Goal: Task Accomplishment & Management: Use online tool/utility

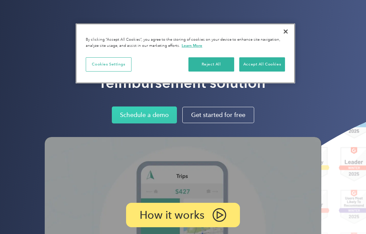
click at [270, 65] on button "Accept All Cookies" at bounding box center [262, 64] width 46 height 14
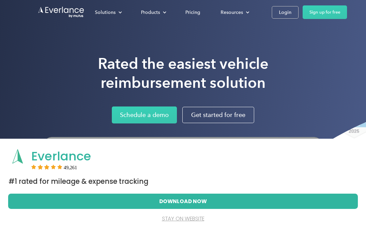
click at [286, 15] on div "Login" at bounding box center [285, 12] width 13 height 8
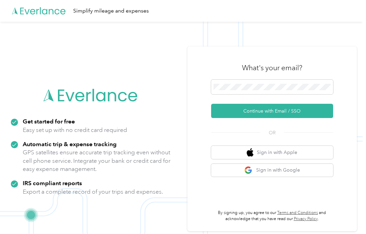
click at [306, 118] on button "Continue with Email / SSO" at bounding box center [272, 111] width 122 height 14
click at [290, 118] on button "Continue with Email / SSO" at bounding box center [272, 111] width 122 height 14
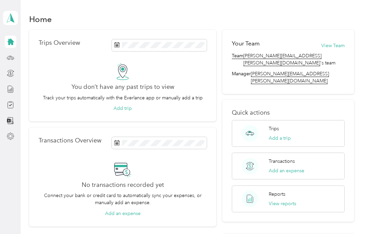
click at [10, 60] on icon at bounding box center [10, 57] width 7 height 7
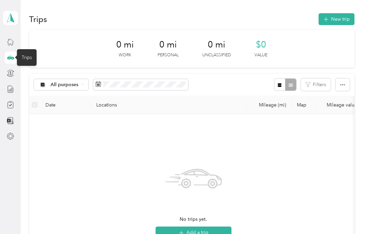
scroll to position [36, 0]
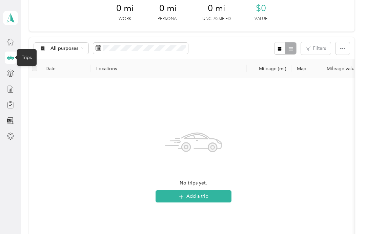
click at [202, 195] on button "Add a trip" at bounding box center [193, 196] width 76 height 12
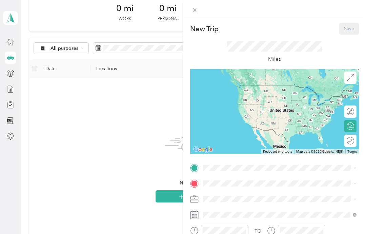
scroll to position [0, 0]
click at [194, 10] on icon at bounding box center [194, 9] width 3 height 3
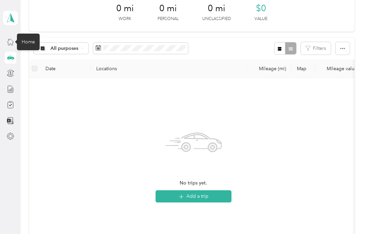
click at [8, 41] on icon at bounding box center [10, 41] width 7 height 7
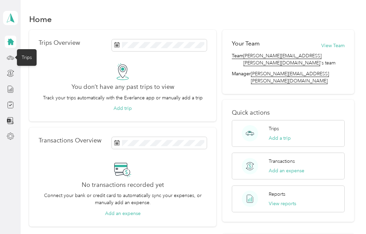
click at [7, 57] on icon at bounding box center [10, 57] width 7 height 3
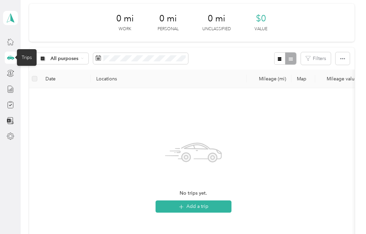
scroll to position [33, 0]
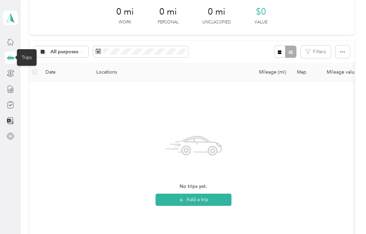
click at [199, 199] on button "Add a trip" at bounding box center [193, 199] width 76 height 12
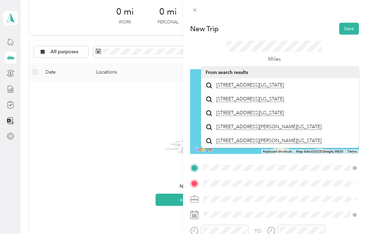
click at [252, 88] on span "825 E Street Chula Vista, California 91910, United States" at bounding box center [250, 85] width 68 height 6
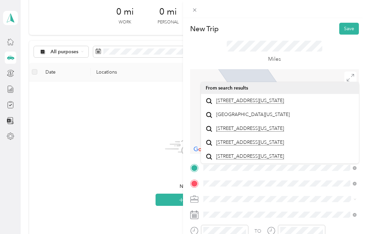
click at [271, 100] on span "2973 Clairemont Drive San Diego, California 92117, United States" at bounding box center [250, 101] width 68 height 6
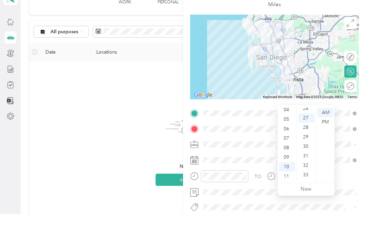
scroll to position [255, 0]
click at [278, 200] on div "TO Add photo" at bounding box center [274, 210] width 169 height 165
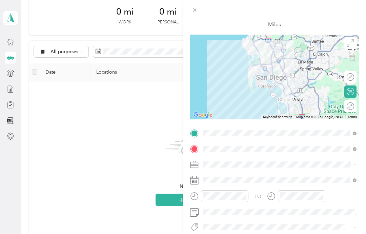
click at [322, 196] on icon "close-circle" at bounding box center [320, 195] width 5 height 5
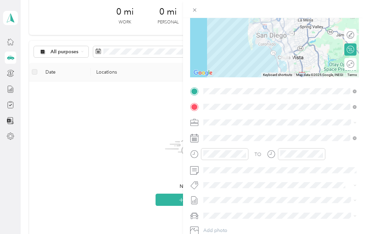
scroll to position [77, 0]
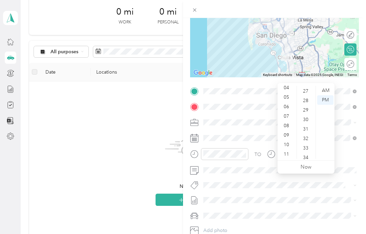
click at [286, 140] on div "10" at bounding box center [287, 144] width 16 height 9
click at [306, 86] on div "27" at bounding box center [306, 90] width 16 height 9
click at [324, 86] on div "AM" at bounding box center [325, 90] width 16 height 9
click at [323, 86] on div "AM" at bounding box center [325, 90] width 16 height 9
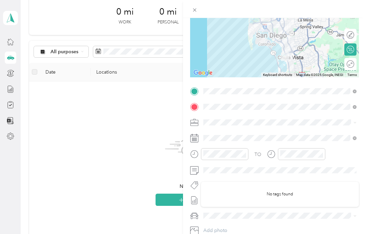
click at [286, 148] on div at bounding box center [301, 154] width 47 height 12
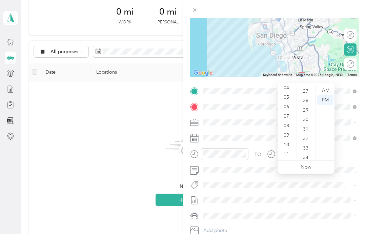
click at [290, 140] on div "10" at bounding box center [287, 144] width 16 height 9
click at [307, 86] on div "27" at bounding box center [306, 90] width 16 height 9
click at [325, 86] on div "AM" at bounding box center [325, 90] width 16 height 9
click at [323, 86] on div "AM" at bounding box center [325, 90] width 16 height 9
click at [319, 152] on icon "close-circle" at bounding box center [320, 153] width 5 height 5
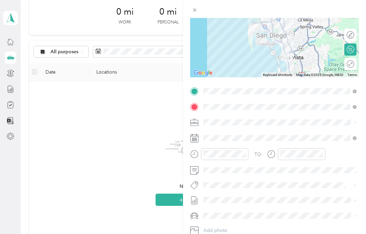
click at [321, 156] on icon "close-circle" at bounding box center [320, 153] width 5 height 5
click at [321, 155] on icon "close-circle" at bounding box center [320, 153] width 5 height 5
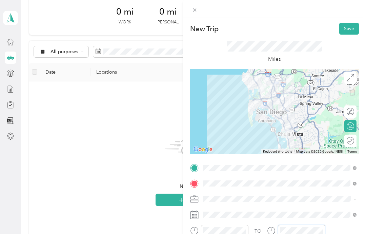
scroll to position [0, 0]
click at [351, 32] on button "Save" at bounding box center [349, 29] width 20 height 12
